Goal: Register for event/course

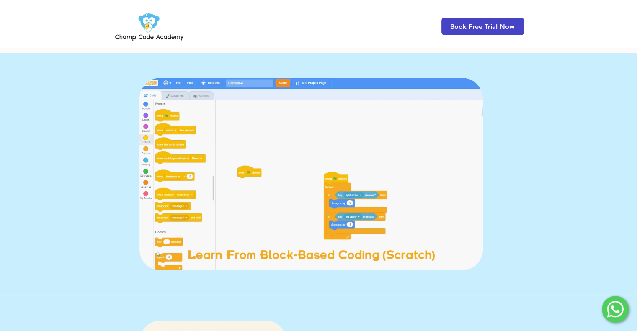
click at [484, 23] on span "Book Free Trial Now" at bounding box center [482, 27] width 64 height 8
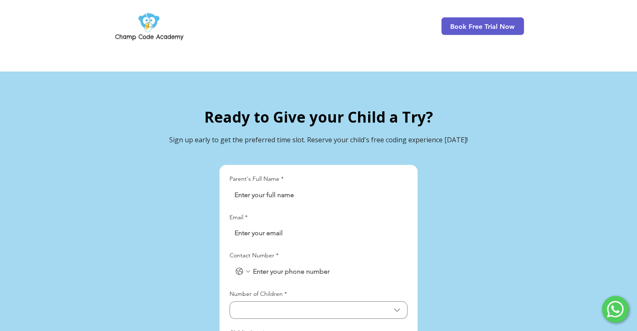
scroll to position [1844, 0]
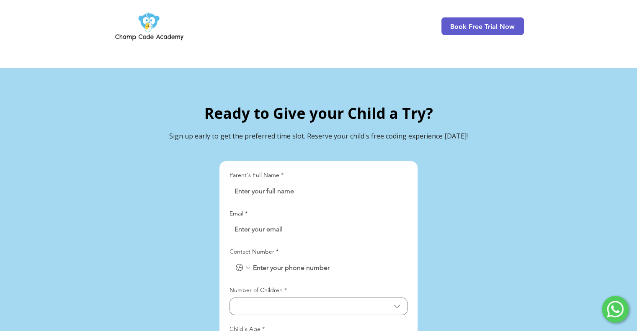
click at [327, 183] on input "Parent's Full Name *" at bounding box center [315, 191] width 173 height 17
type input "[PERSON_NAME] [PERSON_NAME] Madridondo"
type input "[EMAIL_ADDRESS][DOMAIN_NAME]"
type input "09276194247"
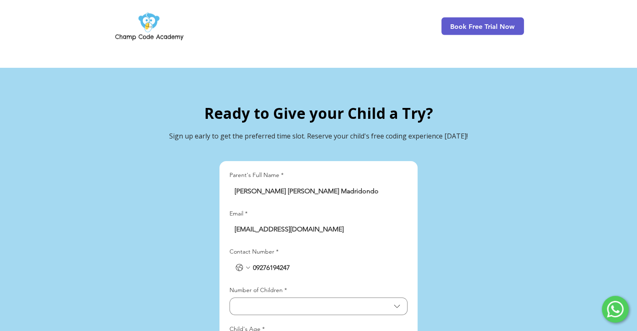
click at [283, 221] on input "[EMAIL_ADDRESS][DOMAIN_NAME]" at bounding box center [315, 229] width 173 height 17
drag, startPoint x: 371, startPoint y: 210, endPoint x: 322, endPoint y: 214, distance: 49.1
click at [322, 221] on input "[EMAIL_ADDRESS][DOMAIN_NAME]" at bounding box center [315, 229] width 173 height 17
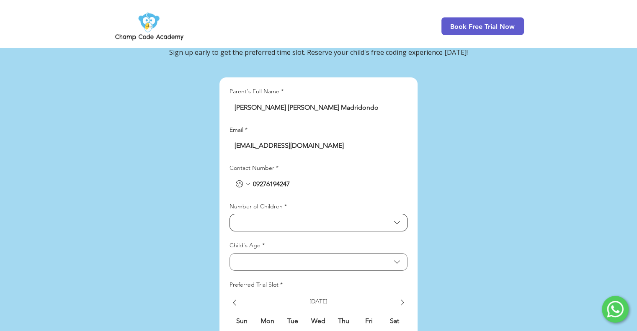
type input "[EMAIL_ADDRESS][DOMAIN_NAME]"
click at [291, 219] on span "Number of Children" at bounding box center [312, 223] width 155 height 8
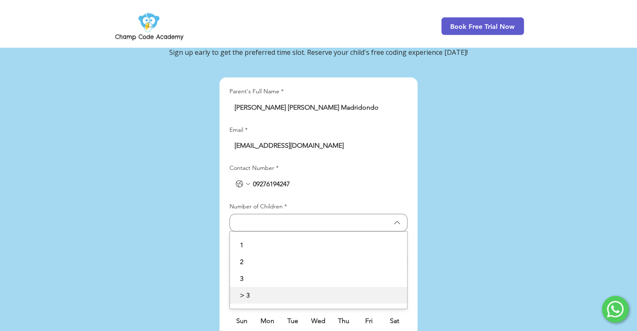
click at [263, 291] on span "> 3" at bounding box center [318, 296] width 167 height 10
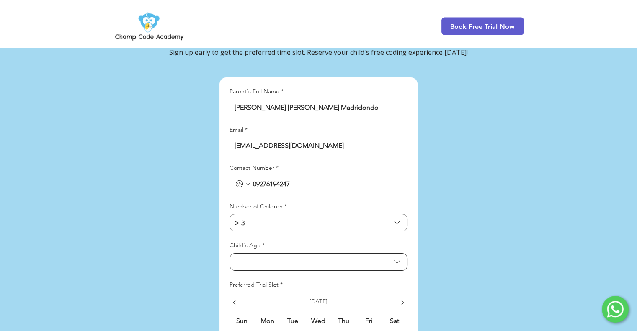
click at [273, 258] on span "Child's Age" at bounding box center [312, 262] width 155 height 8
click at [172, 221] on div "main content" at bounding box center [318, 285] width 637 height 603
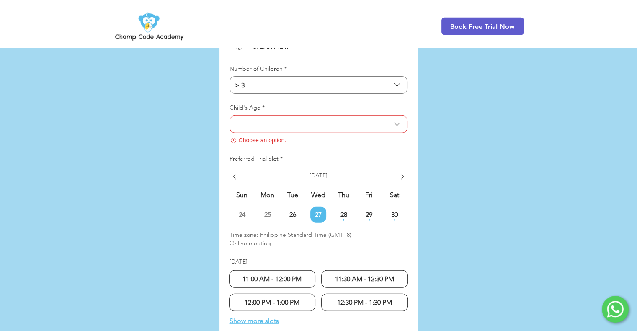
scroll to position [1970, 0]
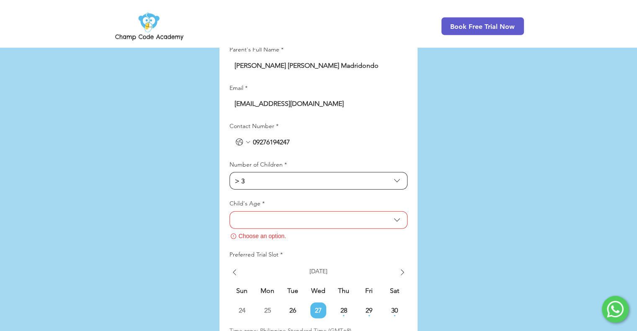
drag, startPoint x: 268, startPoint y: 157, endPoint x: 186, endPoint y: 149, distance: 82.0
click at [188, 149] on section "Ready to Give your Child a Try? Sign up early to get the preferred time slot. R…" at bounding box center [318, 243] width 637 height 603
drag, startPoint x: 318, startPoint y: 124, endPoint x: 183, endPoint y: 128, distance: 135.7
click at [183, 128] on section "Ready to Give your Child a Try? Sign up early to get the preferred time slot. R…" at bounding box center [318, 243] width 637 height 603
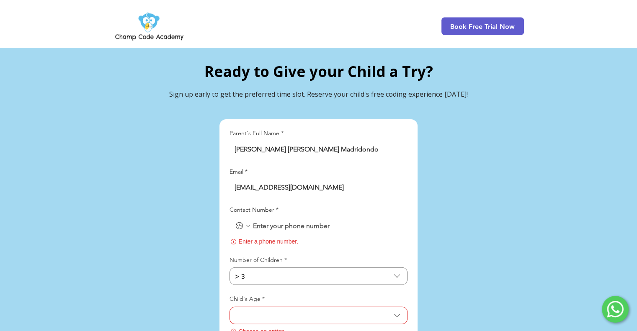
drag, startPoint x: 362, startPoint y: 128, endPoint x: 164, endPoint y: 127, distance: 198.0
click at [153, 124] on section "Ready to Give your Child a Try? Sign up early to get the preferred time slot. R…" at bounding box center [318, 327] width 637 height 603
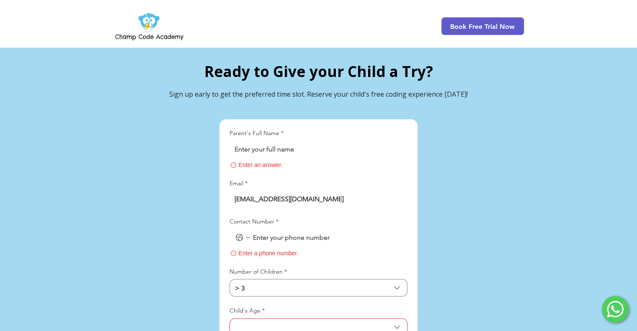
drag, startPoint x: 313, startPoint y: 170, endPoint x: 167, endPoint y: 167, distance: 145.7
click at [167, 167] on section "Ready to Give your Child a Try? Sign up early to get the preferred time slot. R…" at bounding box center [318, 331] width 637 height 610
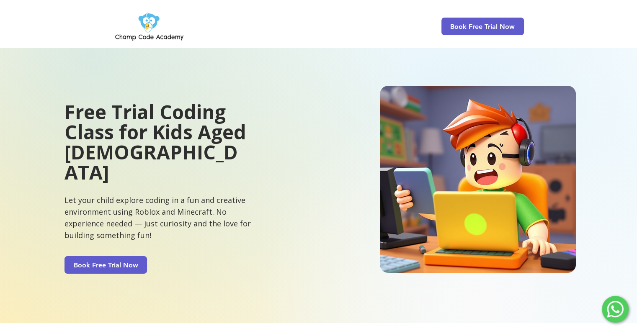
scroll to position [0, 0]
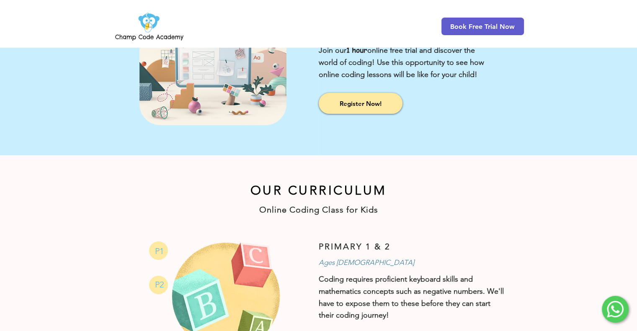
scroll to position [251, 0]
